Goal: Information Seeking & Learning: Learn about a topic

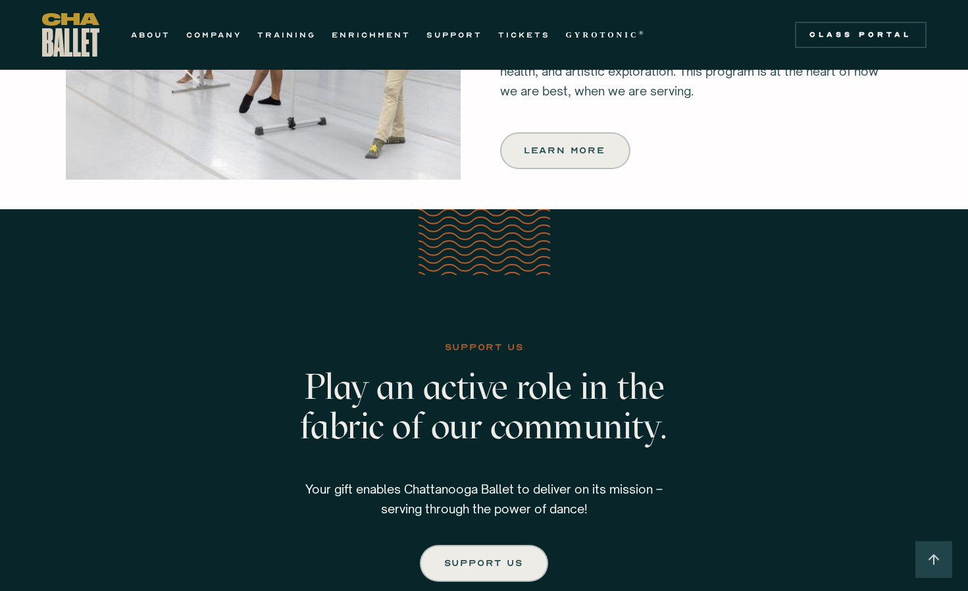
scroll to position [1644, 0]
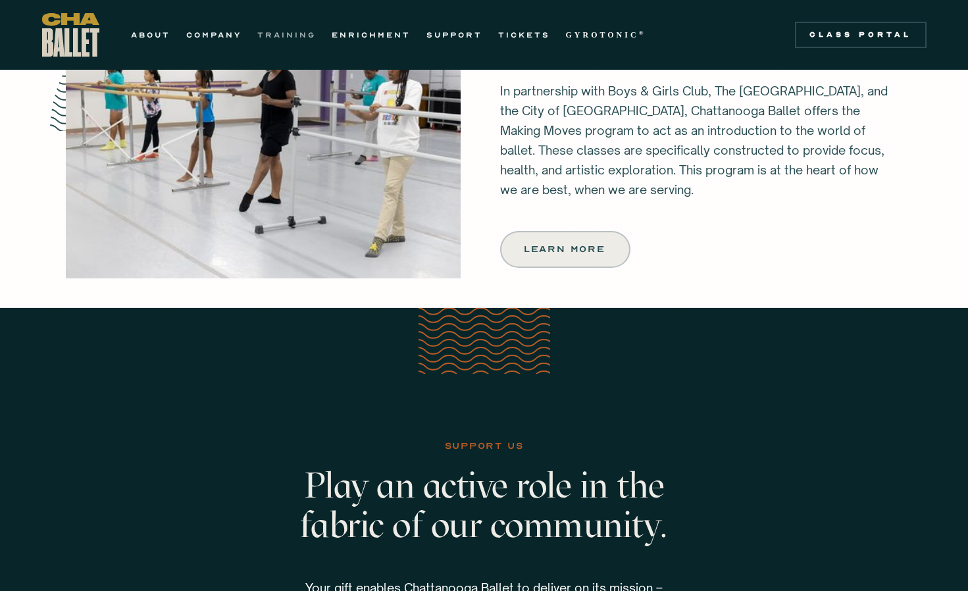
click at [276, 34] on link "TRAINING" at bounding box center [286, 35] width 59 height 16
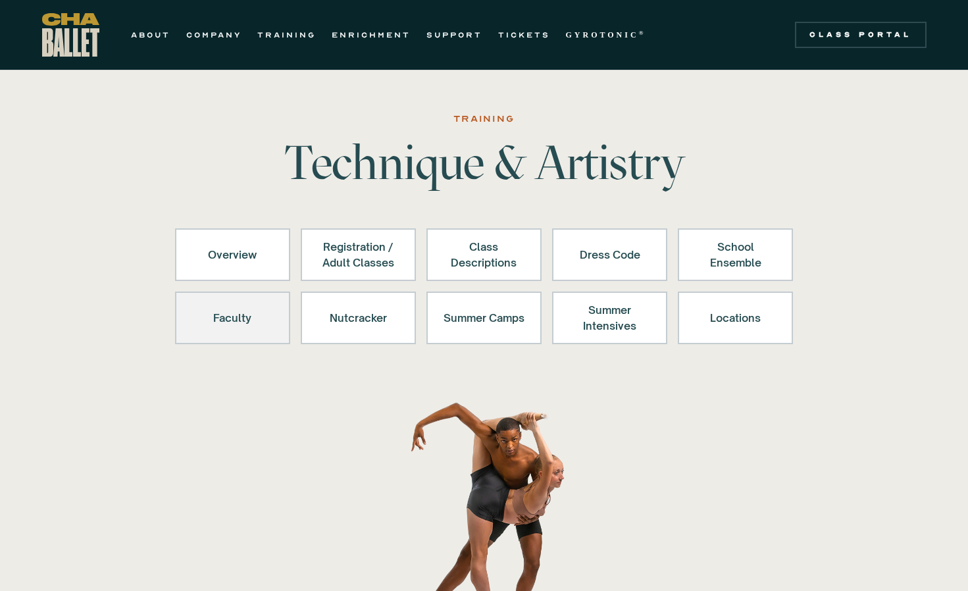
click at [243, 320] on div "Faculty" at bounding box center [232, 318] width 81 height 32
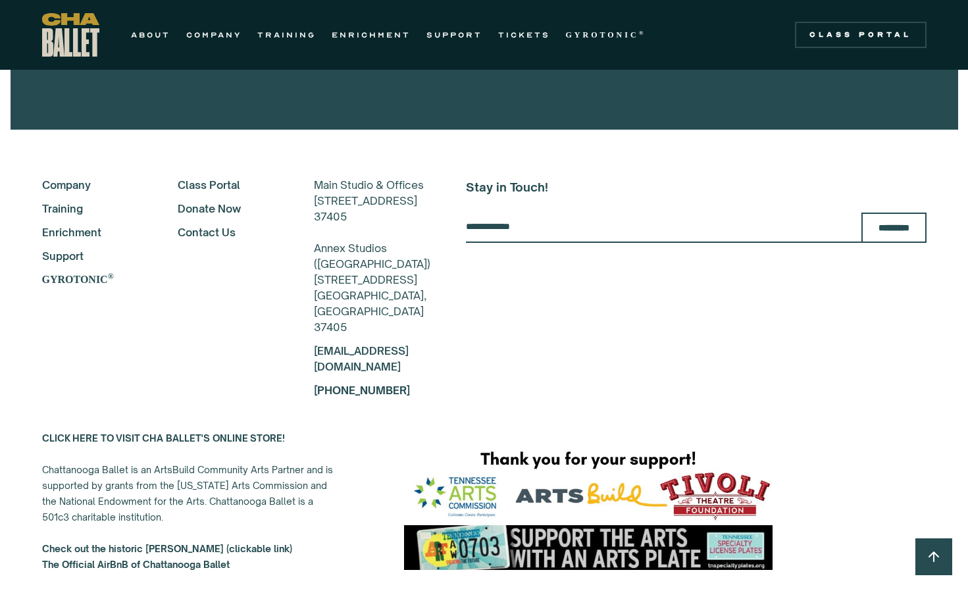
scroll to position [6768, 0]
